Goal: Information Seeking & Learning: Learn about a topic

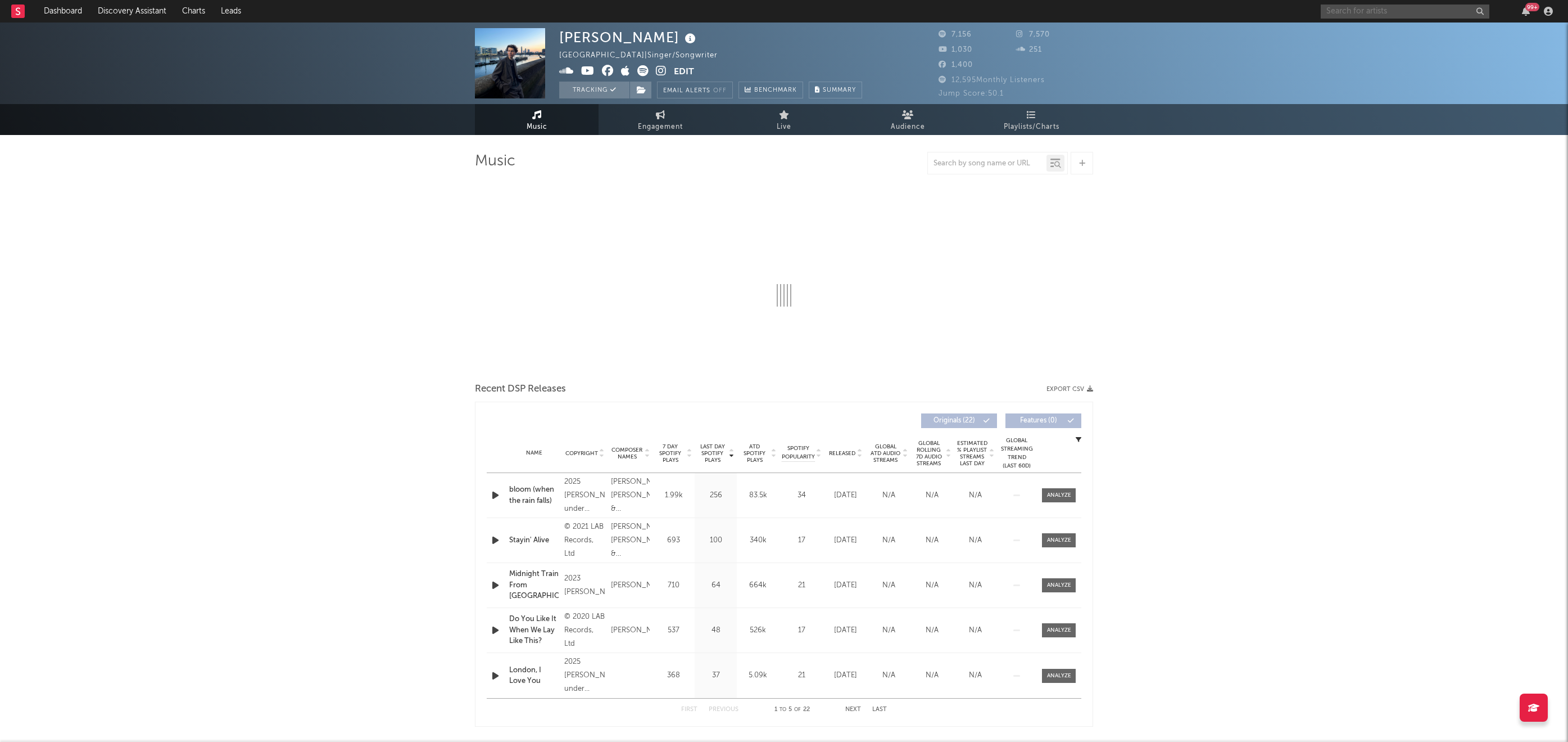
click at [1400, 13] on input "text" at bounding box center [1405, 11] width 169 height 14
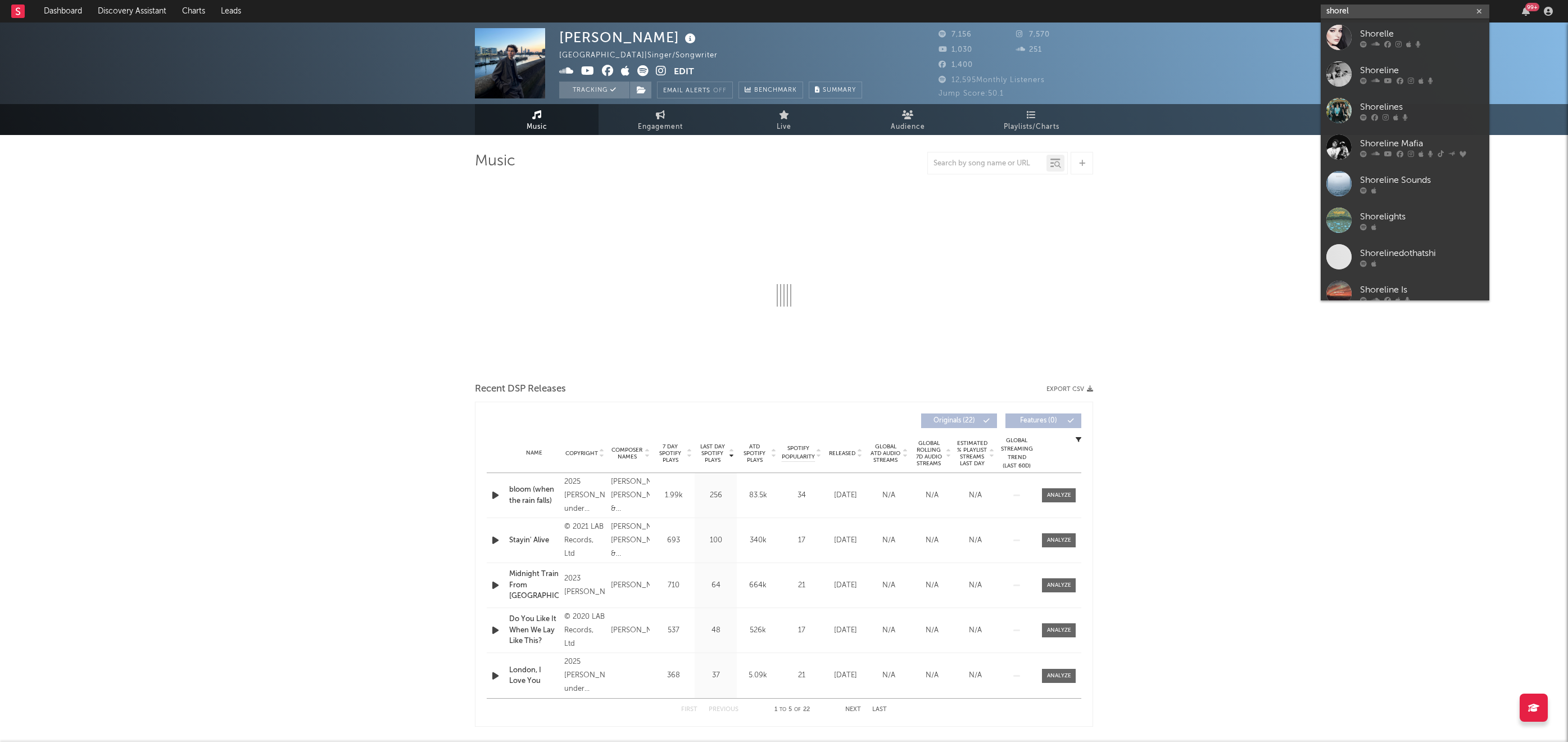
type input "shore"
drag, startPoint x: 1400, startPoint y: 13, endPoint x: 1409, endPoint y: 159, distance: 146.3
click at [1409, 159] on link "Shoreline Mafia" at bounding box center [1405, 146] width 169 height 36
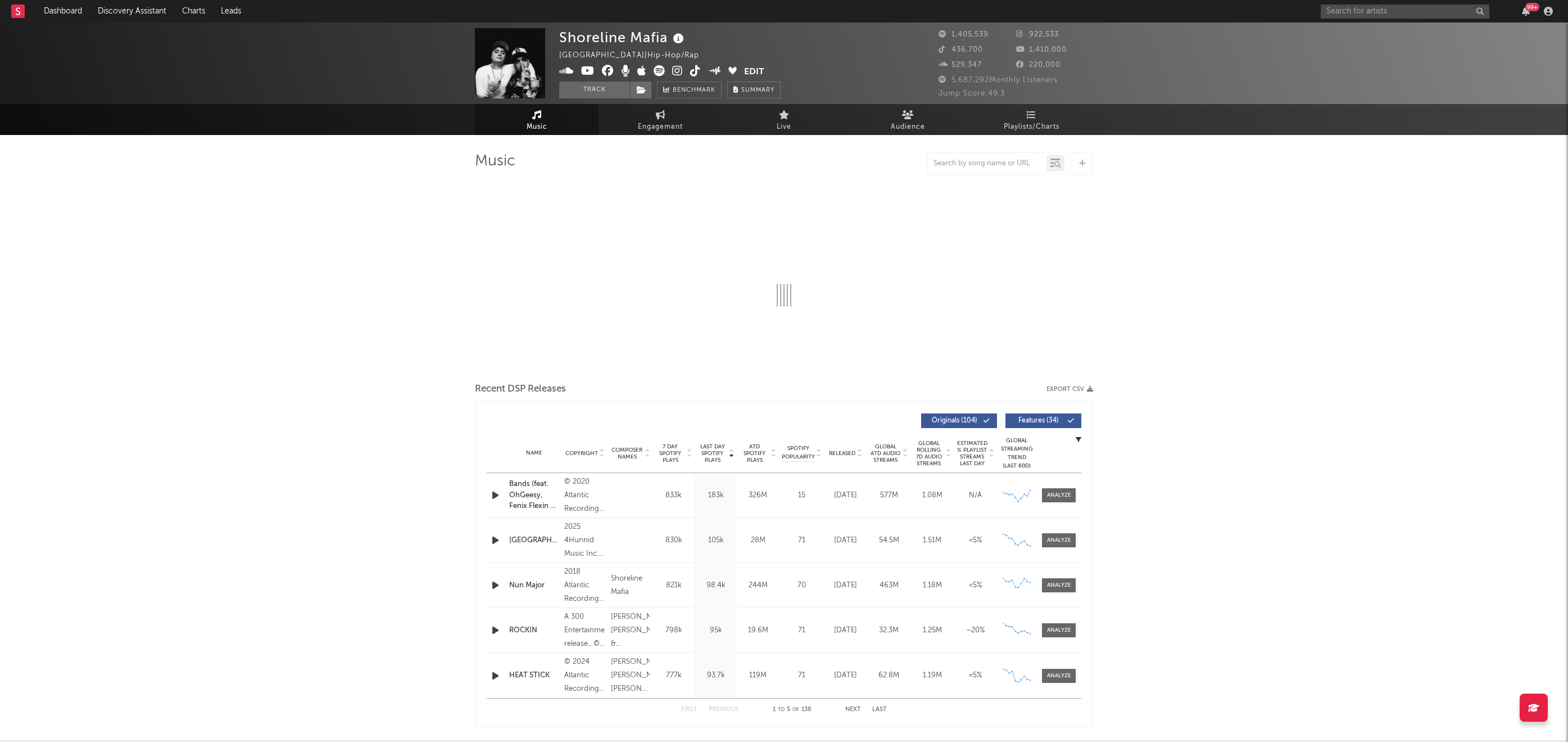
select select "6m"
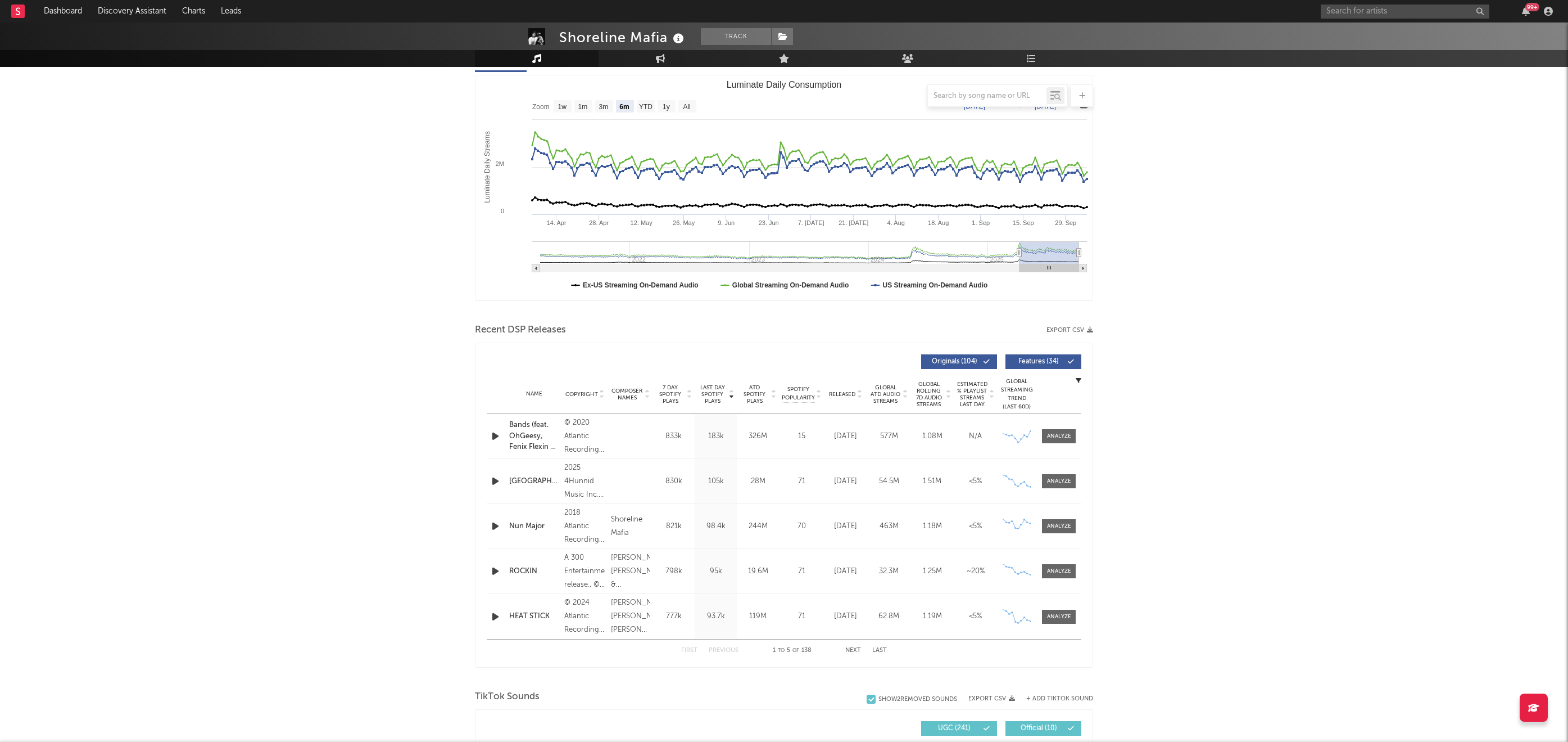
scroll to position [152, 0]
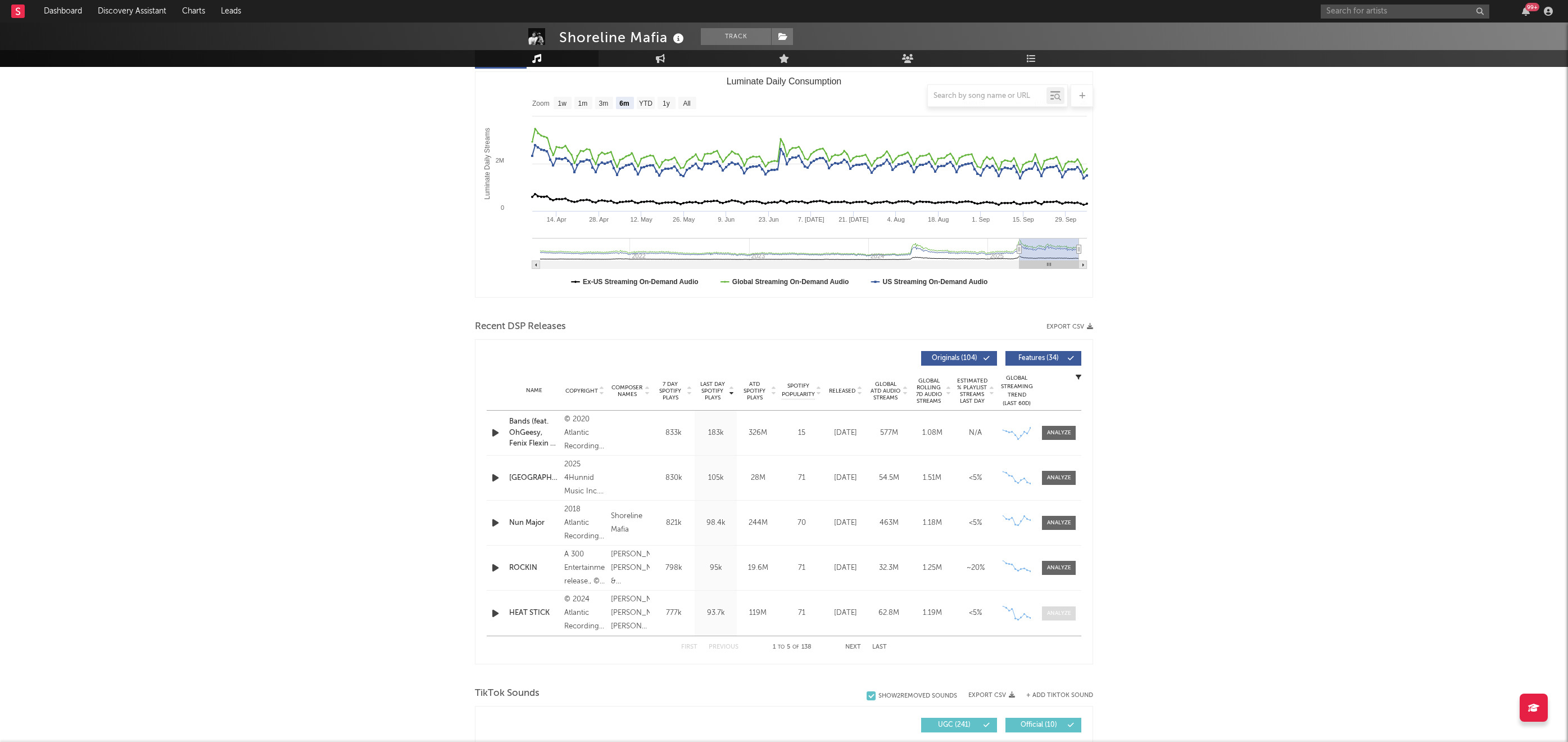
click at [1063, 615] on div at bounding box center [1059, 613] width 24 height 8
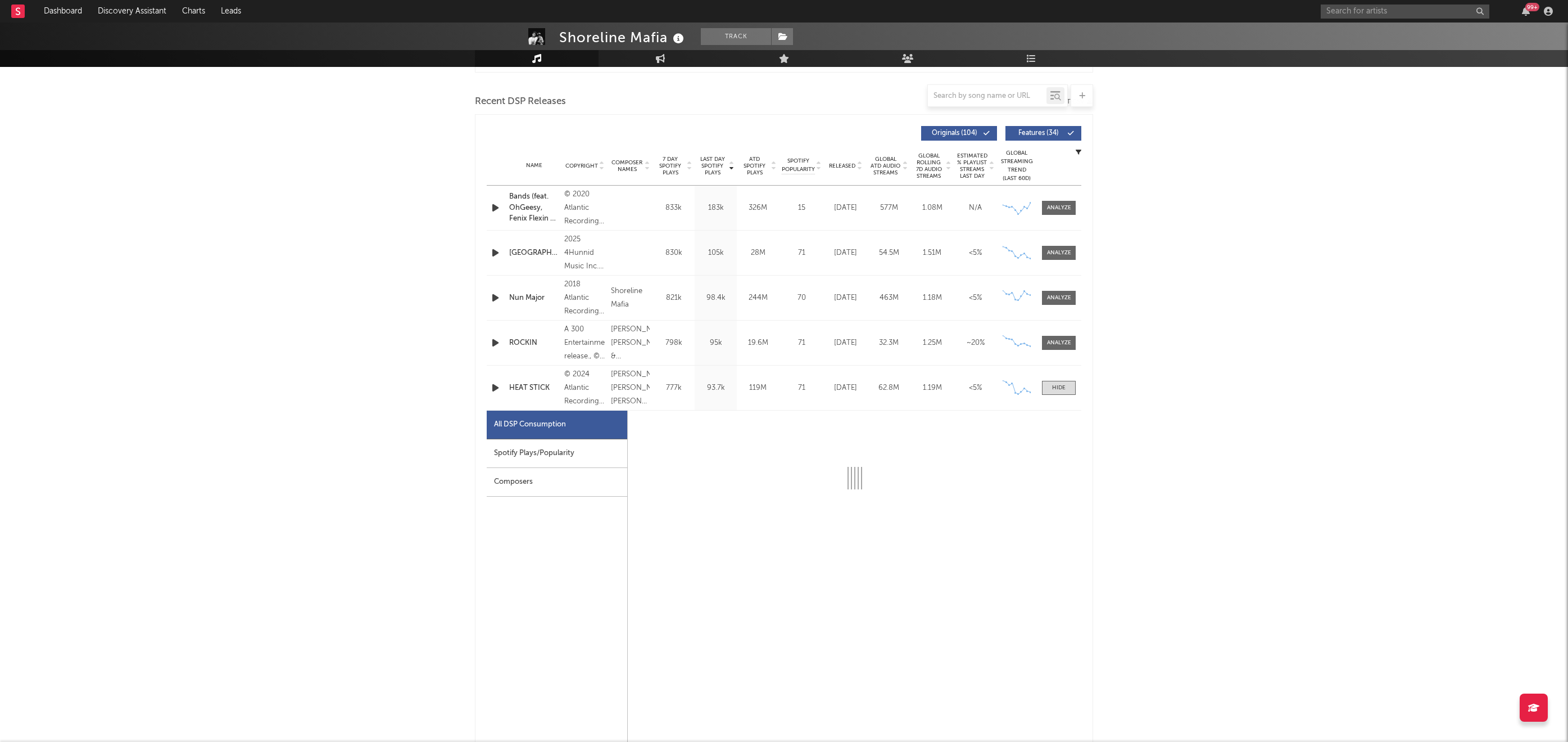
select select "6m"
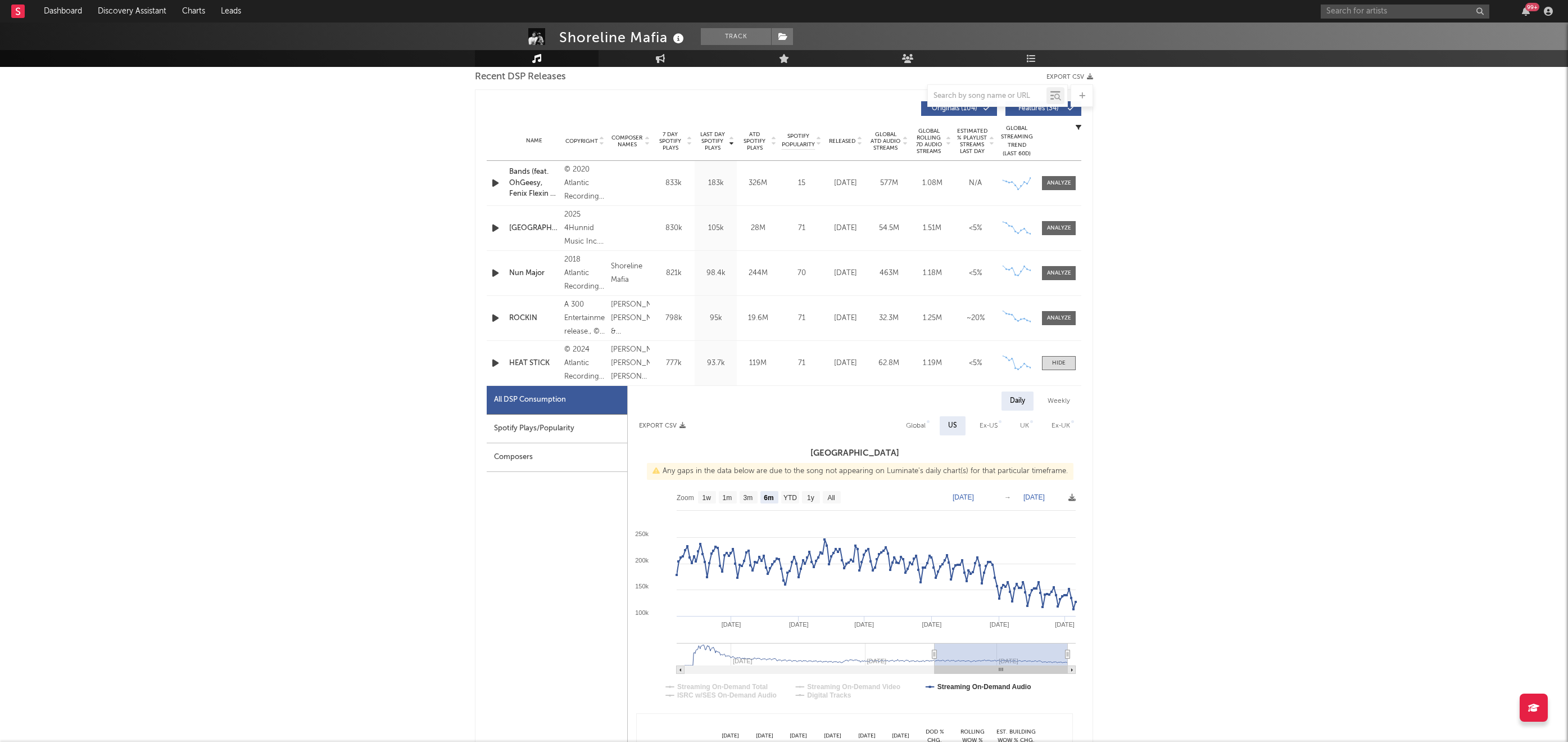
scroll to position [403, 0]
click at [918, 423] on div "Global" at bounding box center [915, 423] width 20 height 13
select select "6m"
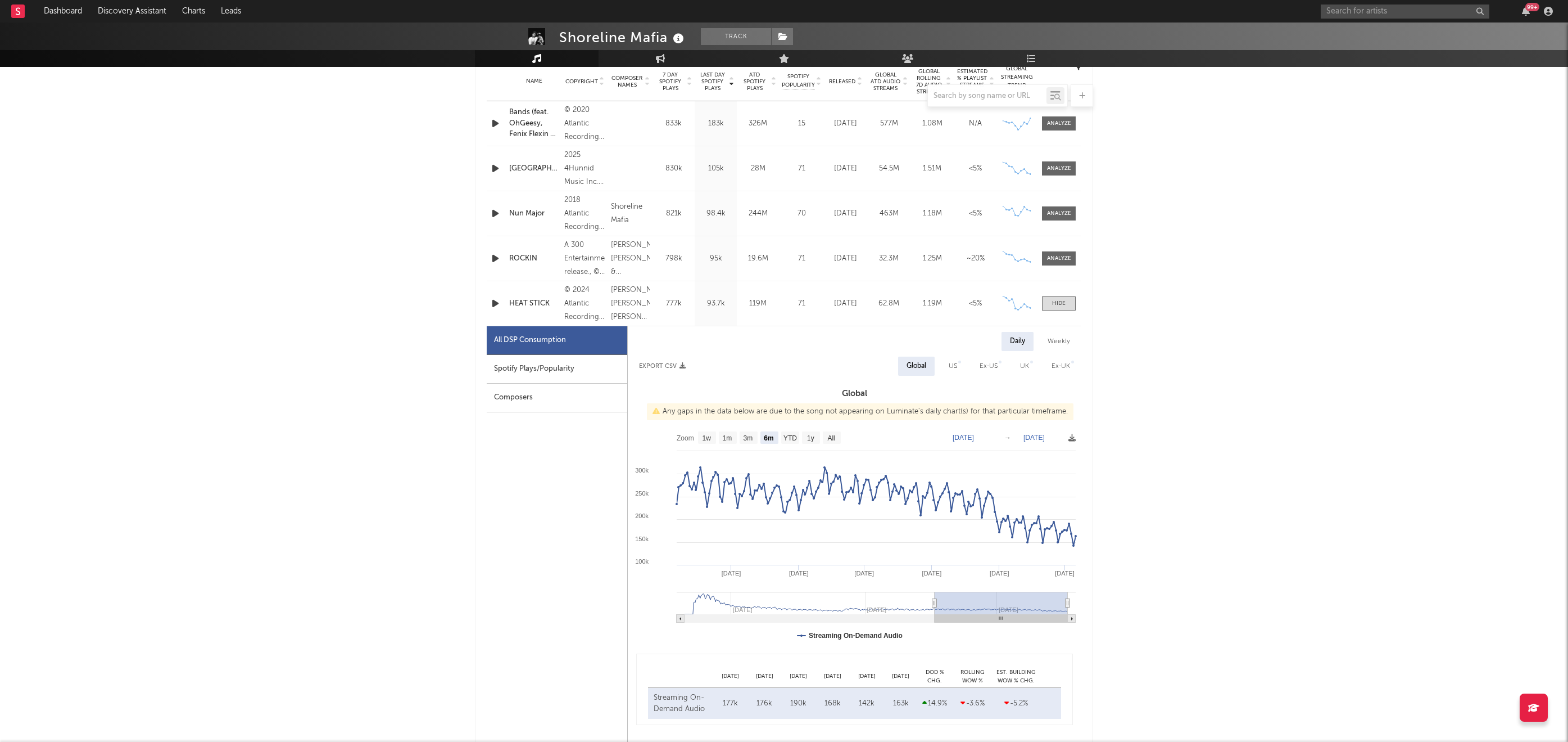
scroll to position [459, 0]
click at [507, 285] on div "Name HEAT STICK Copyright © 2024 Atlantic Recording Corporation Label Atlantic …" at bounding box center [784, 305] width 595 height 45
click at [531, 306] on div "HEAT STICK" at bounding box center [534, 306] width 50 height 11
click at [359, 345] on div "Shoreline Mafia Track [GEOGRAPHIC_DATA] | Hip-Hop/Rap Edit Track Benchmark Summ…" at bounding box center [784, 680] width 1568 height 2234
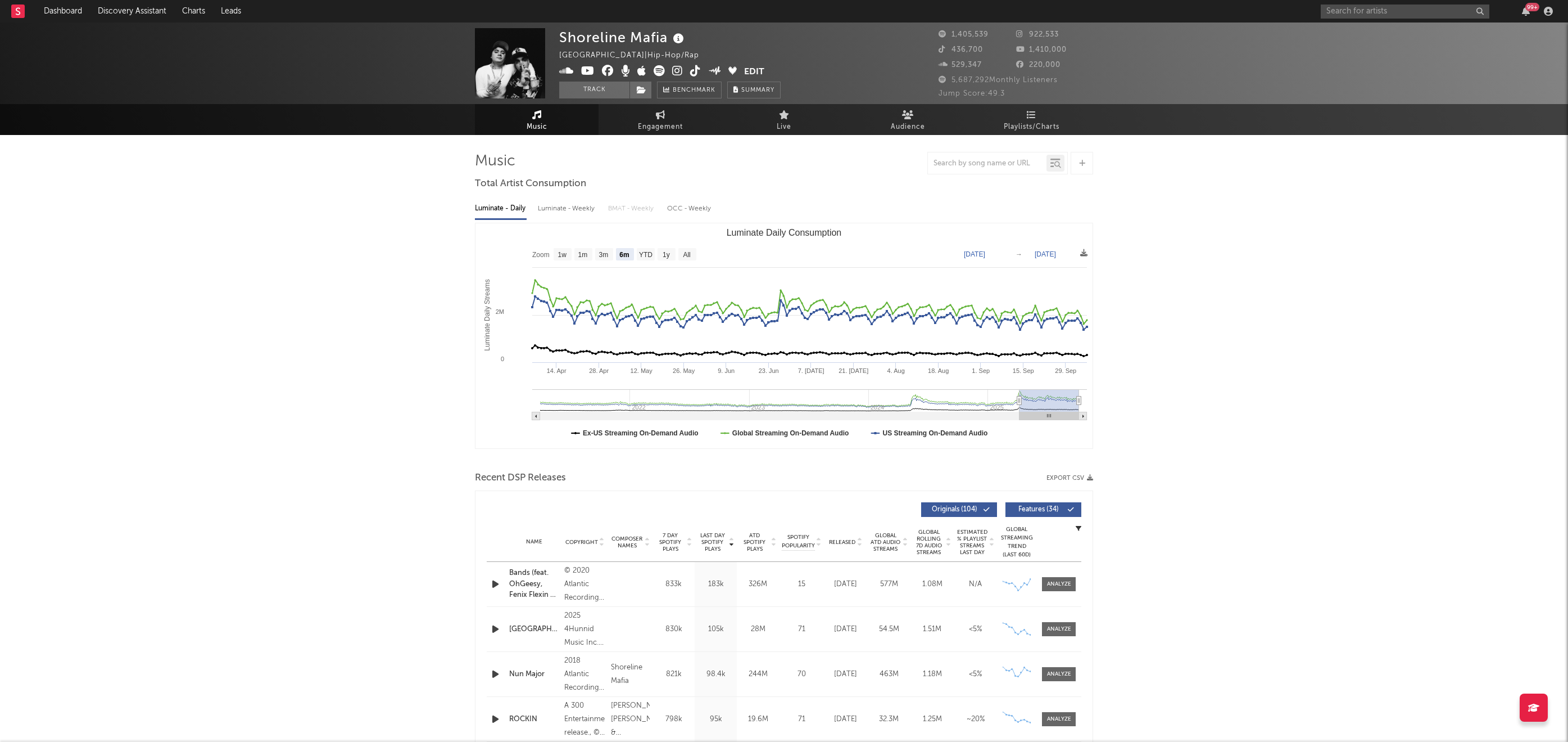
scroll to position [0, 0]
click at [649, 256] on text "YTD" at bounding box center [646, 255] width 13 height 8
select select "YTD"
type input "[DATE]"
